Goal: Task Accomplishment & Management: Use online tool/utility

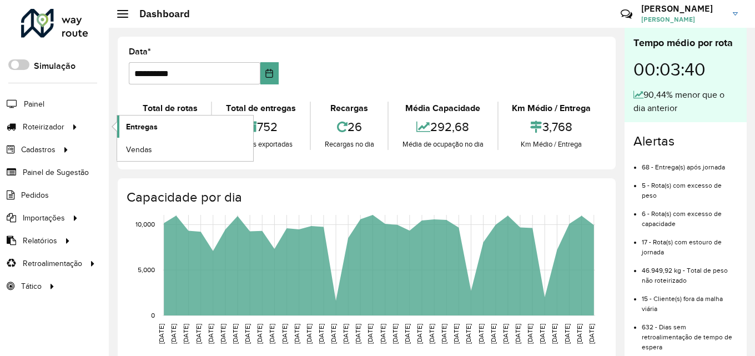
click at [161, 129] on link "Entregas" at bounding box center [185, 126] width 136 height 22
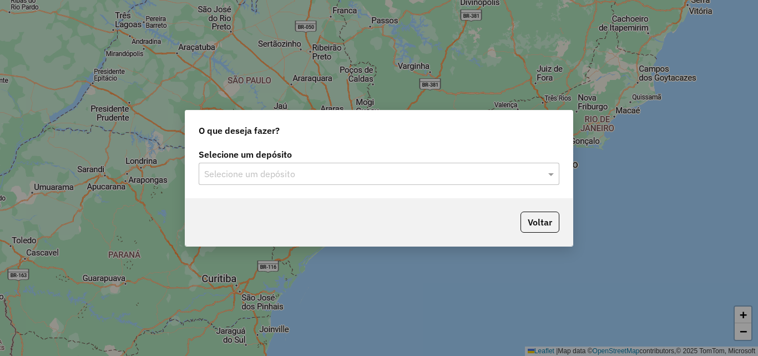
click at [345, 177] on input "text" at bounding box center [367, 174] width 327 height 13
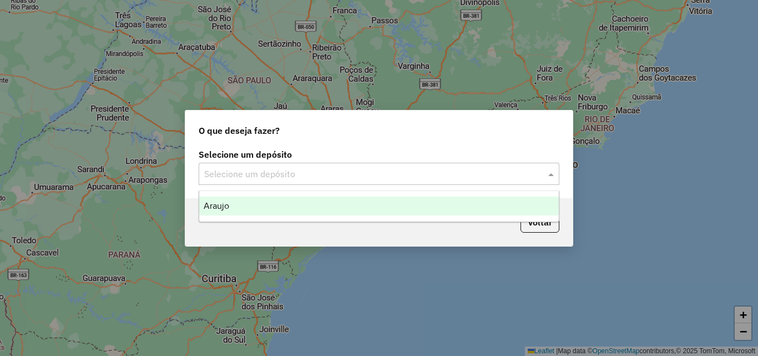
click at [284, 194] on ng-dropdown-panel "Araujo" at bounding box center [379, 206] width 361 height 32
click at [284, 203] on div "Araujo" at bounding box center [379, 205] width 360 height 19
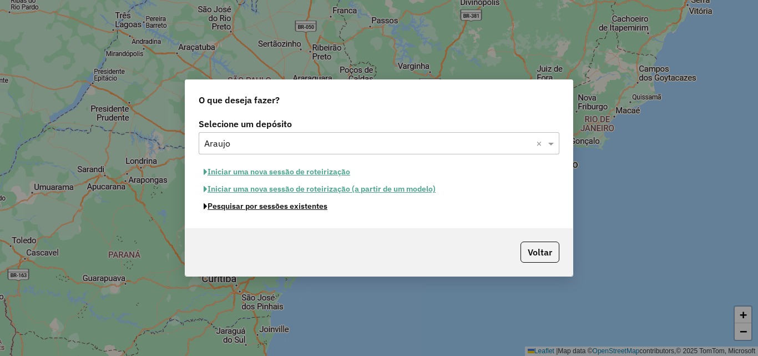
click at [262, 211] on button "Pesquisar por sessões existentes" at bounding box center [266, 206] width 134 height 17
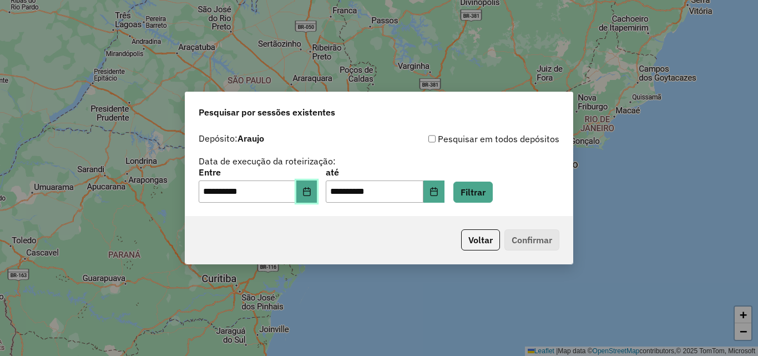
click at [310, 192] on icon "Choose Date" at bounding box center [306, 191] width 7 height 9
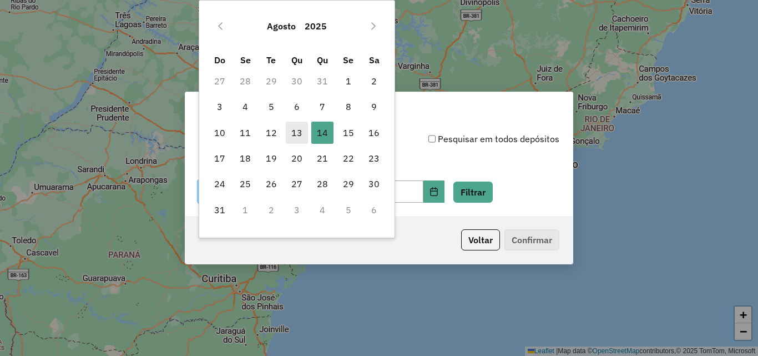
click at [295, 135] on span "13" at bounding box center [297, 133] width 22 height 22
type input "**********"
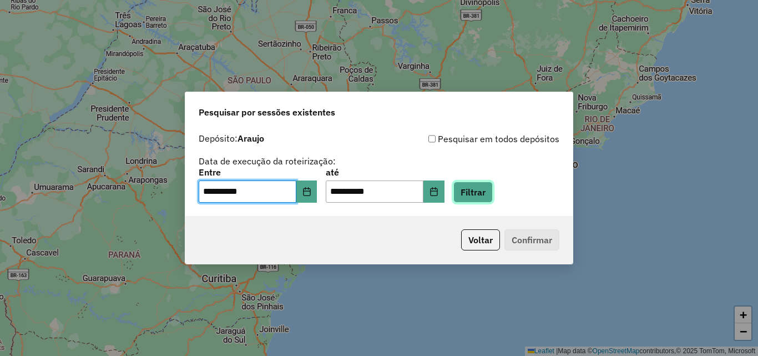
click at [493, 190] on button "Filtrar" at bounding box center [472, 191] width 39 height 21
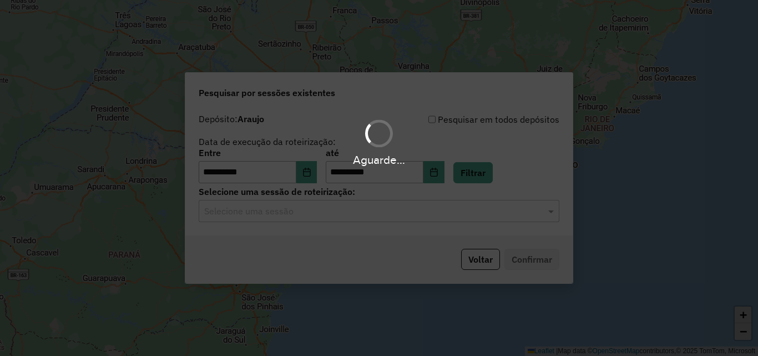
click at [300, 215] on div "Aguarde..." at bounding box center [379, 178] width 758 height 356
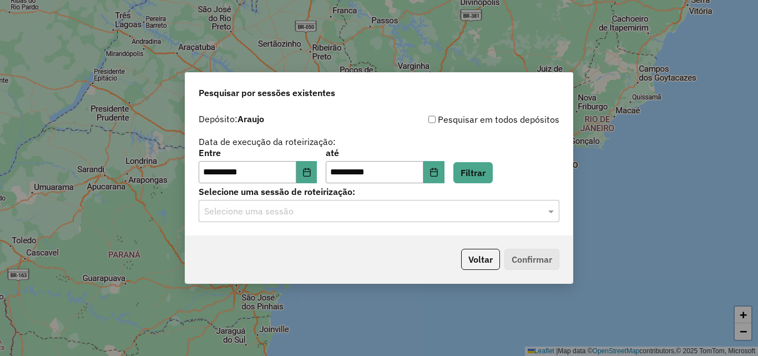
click at [307, 214] on input "text" at bounding box center [367, 211] width 327 height 13
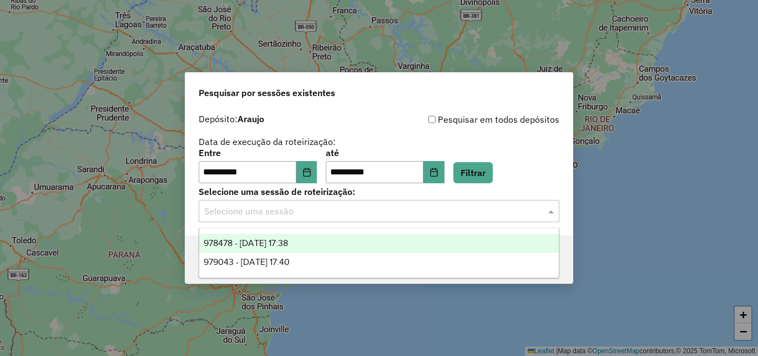
click at [296, 231] on ng-dropdown-panel "978478 - 13/08/2025 17:38 979043 - 14/08/2025 17:40" at bounding box center [379, 253] width 361 height 51
click at [304, 237] on div "978478 - 13/08/2025 17:38" at bounding box center [379, 243] width 360 height 19
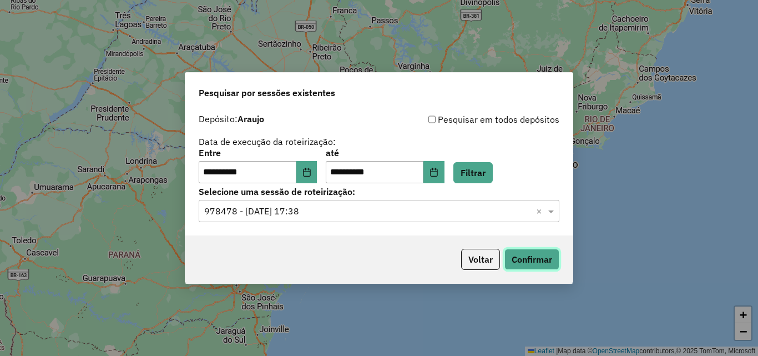
click at [525, 256] on button "Confirmar" at bounding box center [531, 259] width 55 height 21
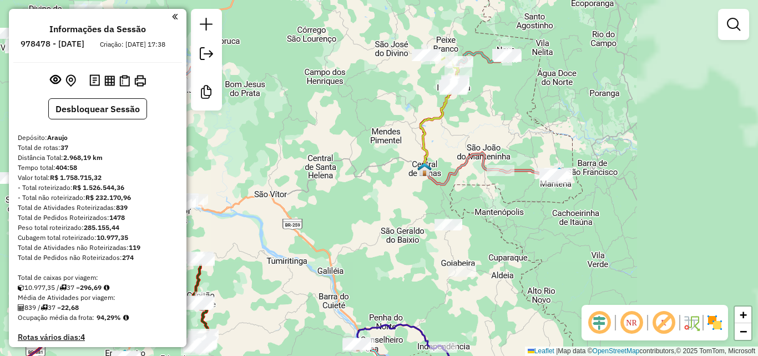
drag, startPoint x: 631, startPoint y: 144, endPoint x: 392, endPoint y: 193, distance: 244.2
click at [392, 193] on div "Janela de atendimento Grade de atendimento Capacidade Transportadoras Veículos …" at bounding box center [379, 178] width 758 height 356
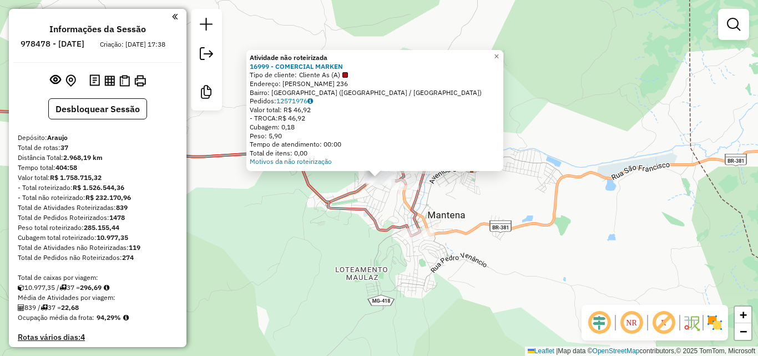
click at [386, 211] on div "Atividade não roteirizada 16999 - COMERCIAL MARKEN Tipo de cliente: Cliente As …" at bounding box center [379, 178] width 758 height 356
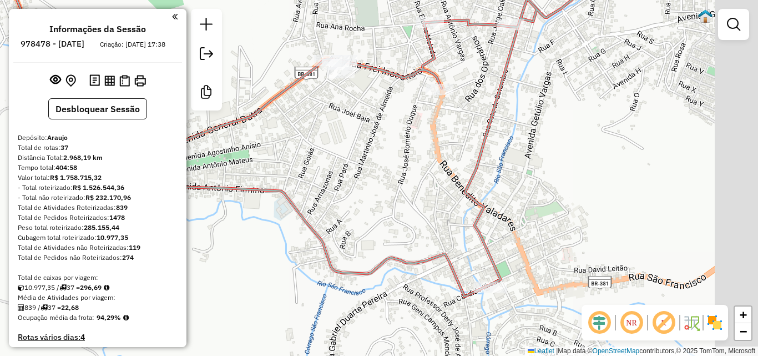
drag, startPoint x: 481, startPoint y: 246, endPoint x: 435, endPoint y: 180, distance: 81.0
click at [435, 180] on div "Janela de atendimento Grade de atendimento Capacidade Transportadoras Veículos …" at bounding box center [379, 178] width 758 height 356
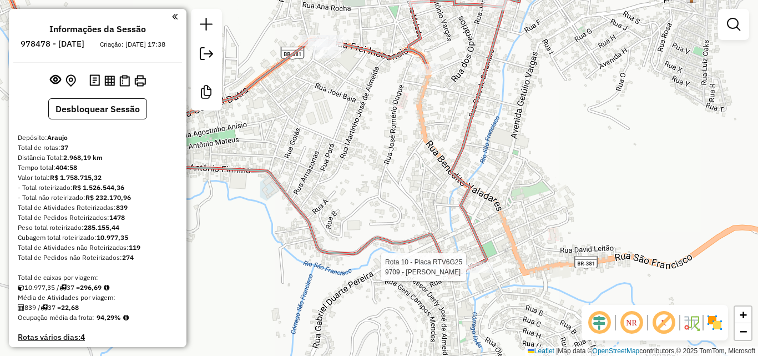
select select "**********"
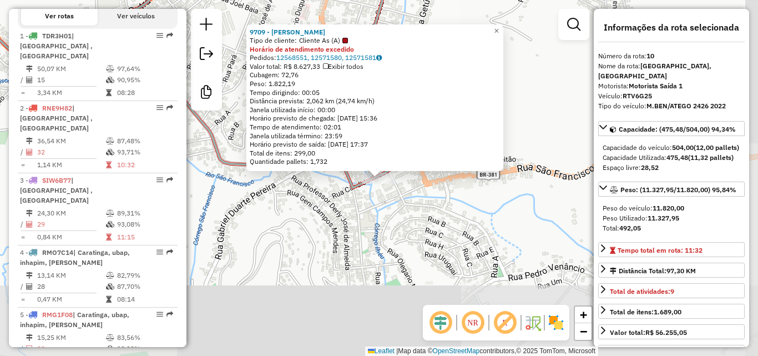
scroll to position [983, 0]
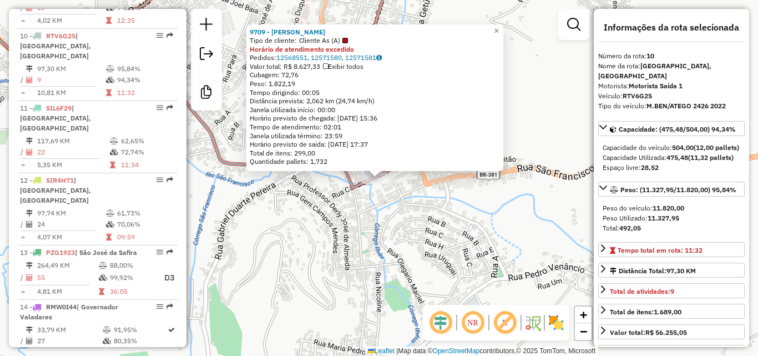
click at [383, 243] on div "9709 - [PERSON_NAME] Tipo de cliente: Cliente As (A) Horário de atendimento exc…" at bounding box center [379, 178] width 758 height 356
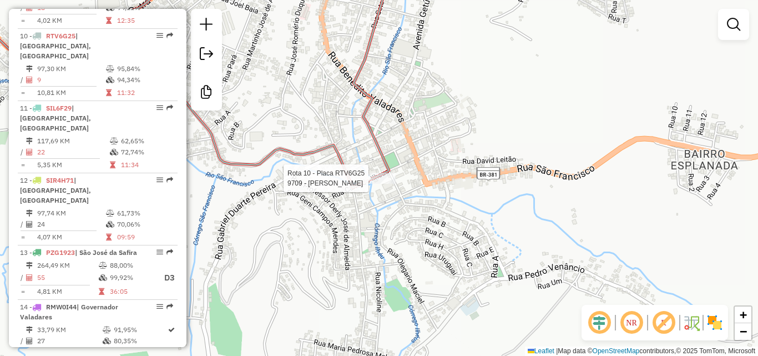
select select "**********"
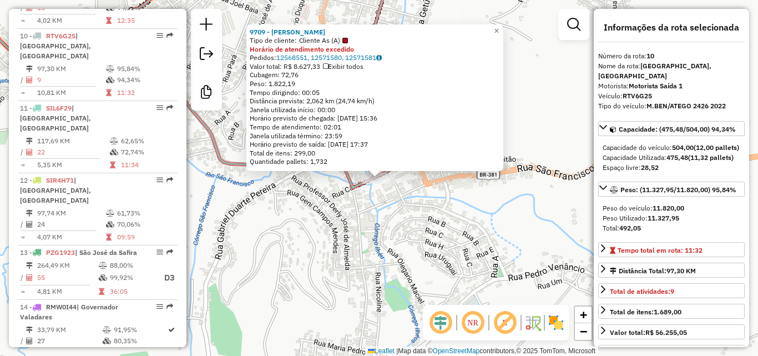
click at [377, 235] on div "9709 - [PERSON_NAME] Tipo de cliente: Cliente As (A) Horário de atendimento exc…" at bounding box center [379, 178] width 758 height 356
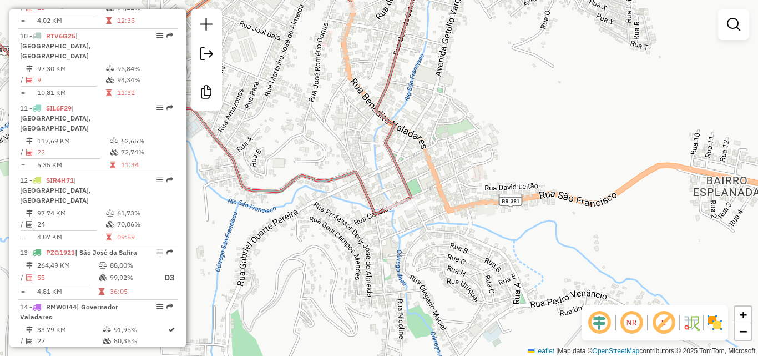
drag, startPoint x: 341, startPoint y: 200, endPoint x: 475, endPoint y: 292, distance: 163.2
click at [477, 302] on div "Janela de atendimento Grade de atendimento Capacidade Transportadoras Veículos …" at bounding box center [379, 178] width 758 height 356
